Goal: Find specific page/section: Find specific page/section

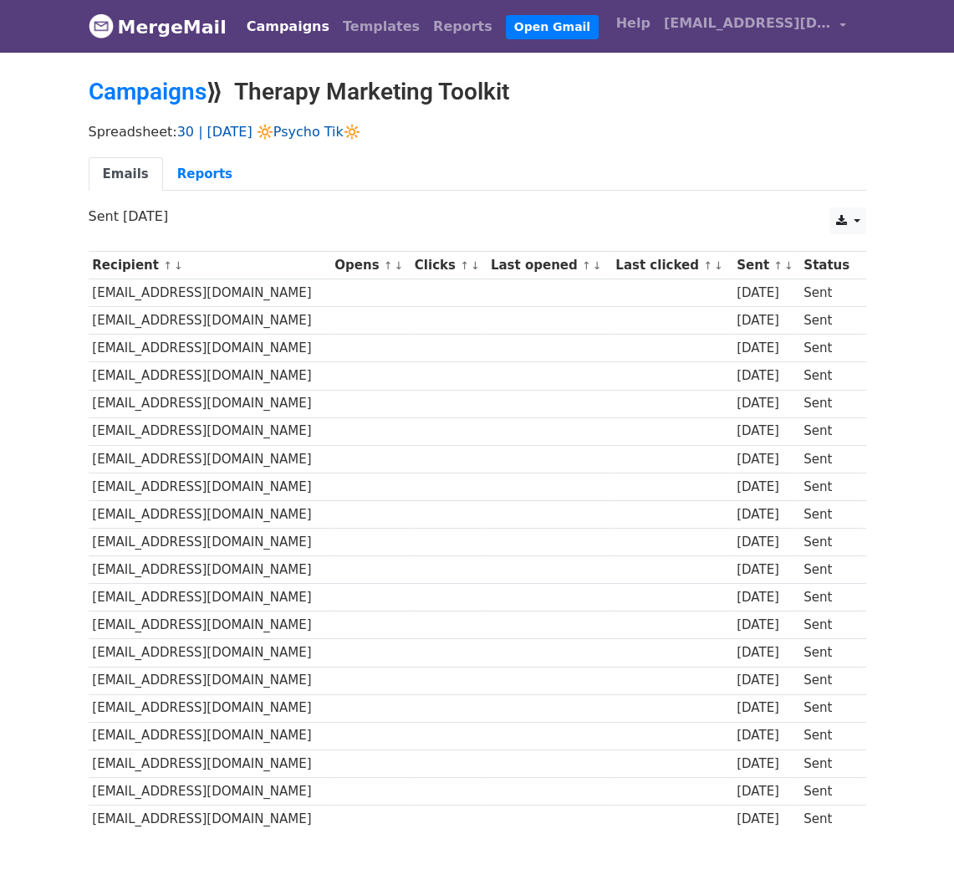
click at [282, 127] on link "30 | [DATE] 🔆Psycho Tik🔆" at bounding box center [268, 132] width 183 height 16
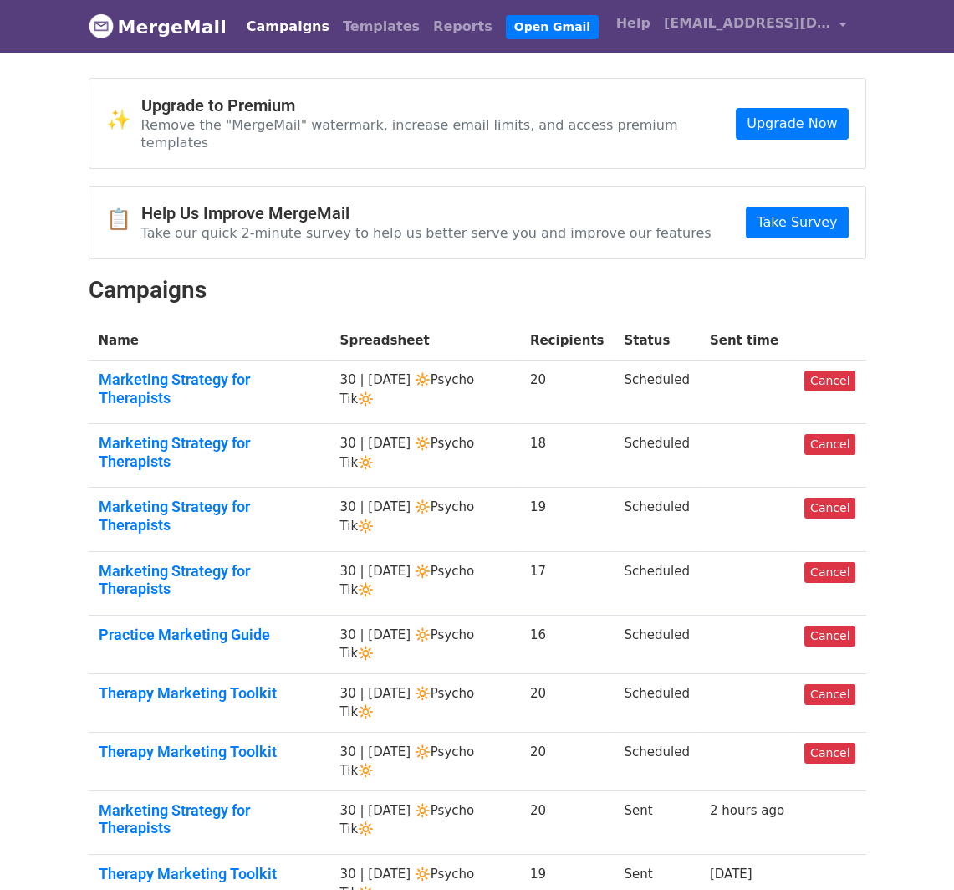
click at [277, 372] on td "Marketing Strategy for Therapists" at bounding box center [210, 392] width 242 height 64
click at [286, 371] on link "Marketing Strategy for Therapists" at bounding box center [210, 389] width 222 height 36
